Goal: Transaction & Acquisition: Book appointment/travel/reservation

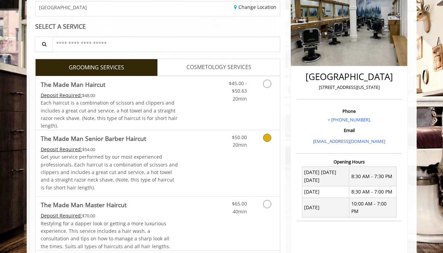
scroll to position [113, 0]
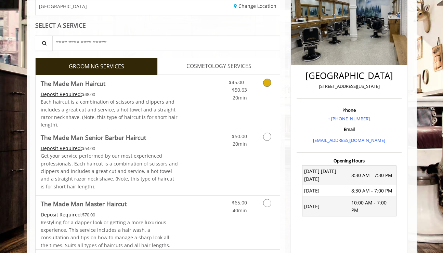
click at [264, 92] on link "Grooming services" at bounding box center [265, 88] width 17 height 26
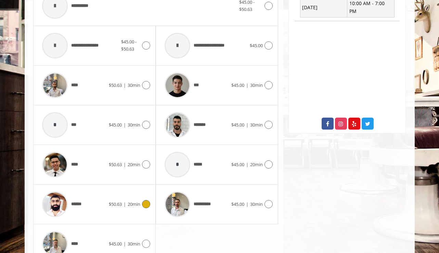
click at [146, 193] on div "****** $50.63 | 20min" at bounding box center [95, 204] width 112 height 33
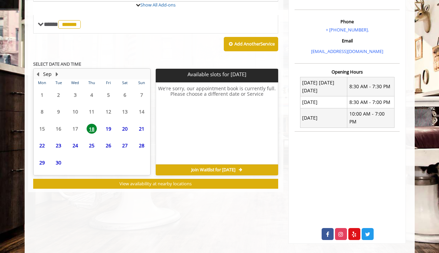
scroll to position [220, 0]
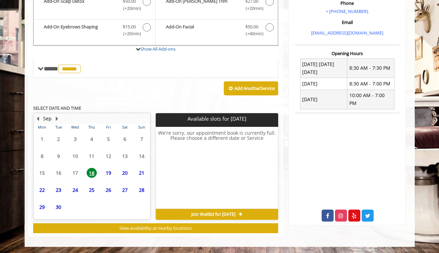
click at [109, 174] on span "19" at bounding box center [108, 173] width 10 height 10
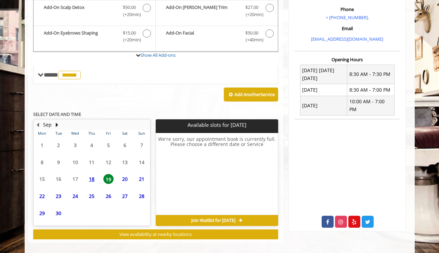
click at [121, 174] on td "20" at bounding box center [125, 179] width 16 height 17
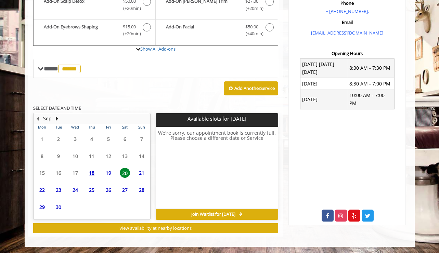
click at [122, 186] on span "27" at bounding box center [125, 190] width 10 height 10
click at [84, 190] on td "25" at bounding box center [92, 190] width 16 height 17
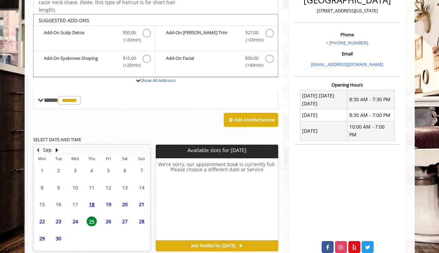
scroll to position [188, 0]
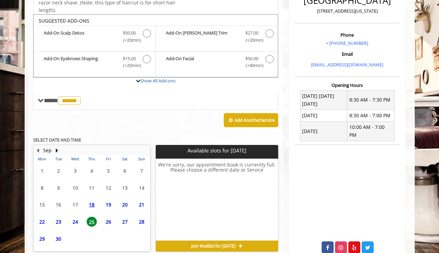
click at [57, 239] on span "30" at bounding box center [58, 239] width 10 height 10
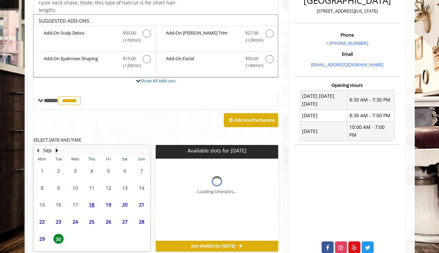
scroll to position [220, 0]
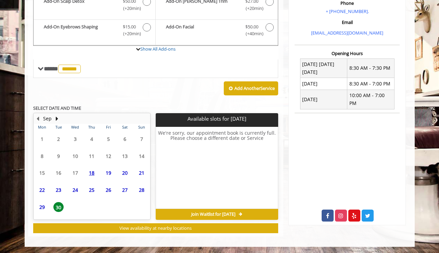
click at [60, 190] on span "23" at bounding box center [58, 190] width 10 height 10
click at [76, 188] on span "24" at bounding box center [75, 190] width 10 height 10
click at [109, 189] on span "26" at bounding box center [108, 190] width 10 height 10
click at [126, 189] on span "27" at bounding box center [125, 190] width 10 height 10
click at [142, 190] on span "28" at bounding box center [142, 190] width 10 height 10
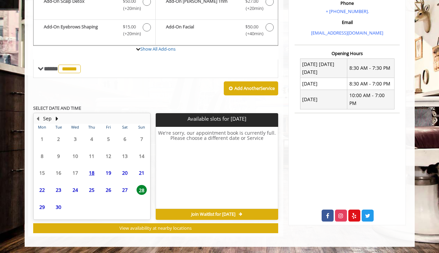
click at [139, 171] on span "21" at bounding box center [142, 173] width 10 height 10
click at [121, 174] on span "20" at bounding box center [125, 173] width 10 height 10
click at [104, 175] on span "19" at bounding box center [108, 173] width 10 height 10
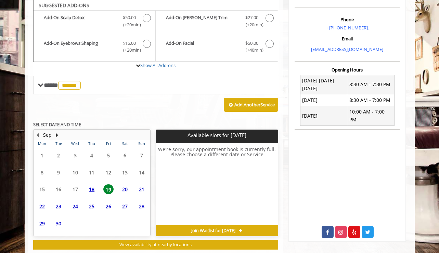
scroll to position [204, 0]
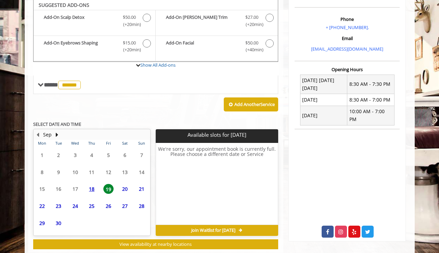
click at [110, 206] on span "26" at bounding box center [108, 206] width 10 height 10
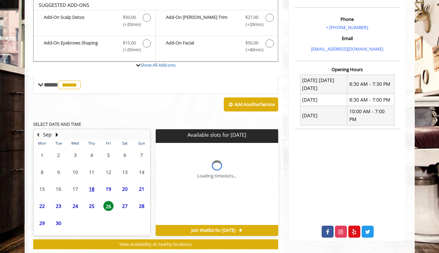
scroll to position [220, 0]
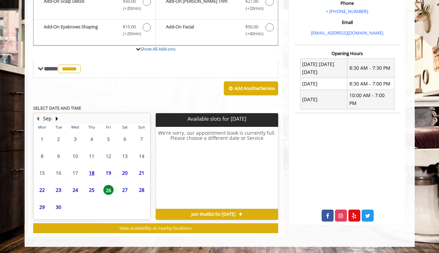
click at [90, 190] on span "25" at bounding box center [92, 190] width 10 height 10
click at [74, 189] on span "24" at bounding box center [75, 190] width 10 height 10
click at [56, 119] on button "Next Month" at bounding box center [56, 119] width 5 height 8
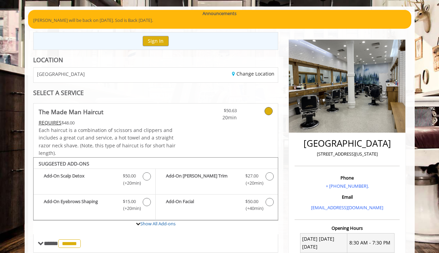
scroll to position [47, 0]
